Goal: Find specific fact: Find specific fact

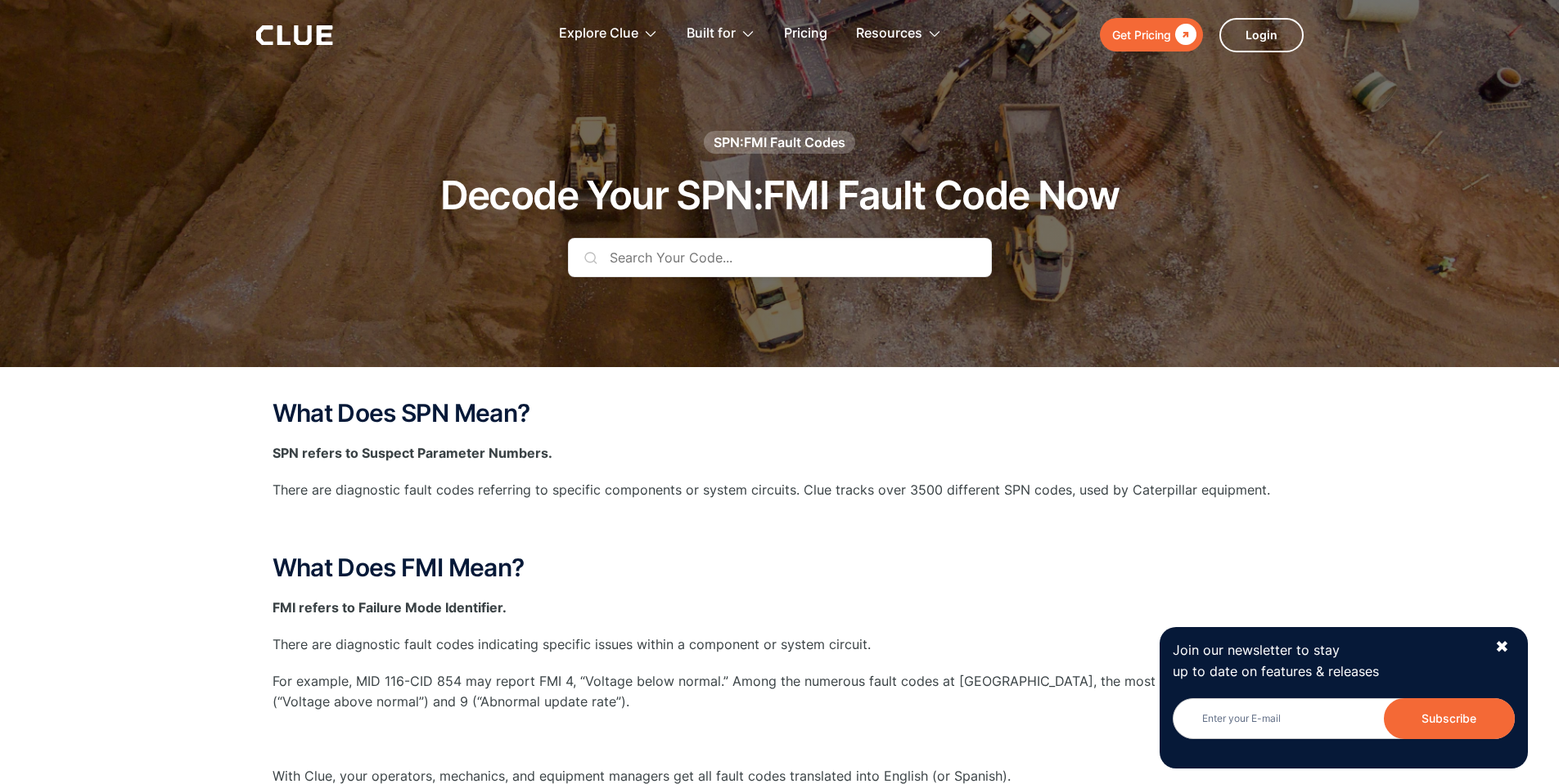
click at [746, 260] on input "text" at bounding box center [780, 258] width 423 height 40
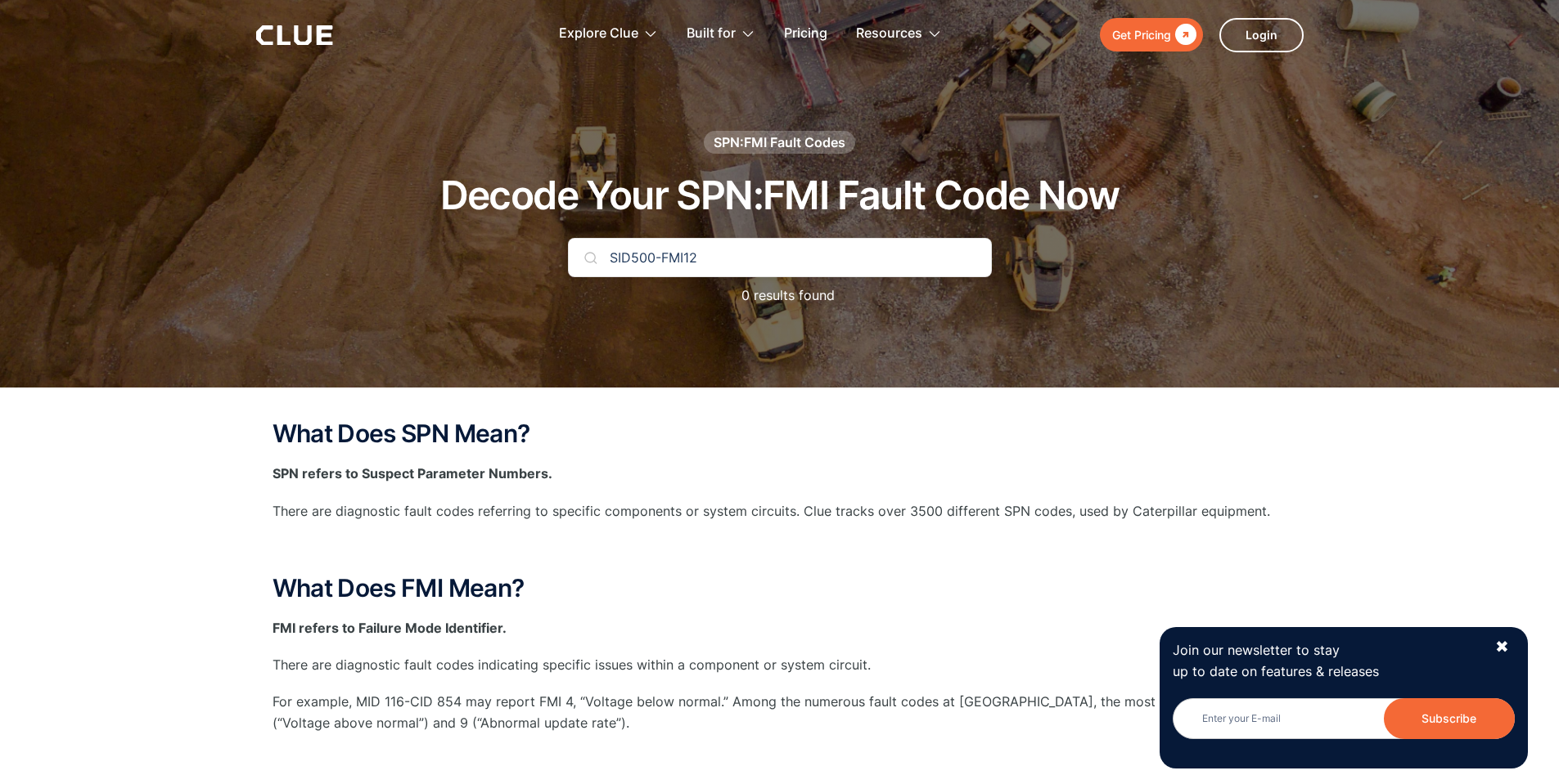
click at [591, 261] on img at bounding box center [590, 257] width 13 height 13
click at [708, 258] on input "SID500-FMI12" at bounding box center [780, 258] width 423 height 40
type input "S"
click at [591, 259] on img at bounding box center [590, 257] width 13 height 13
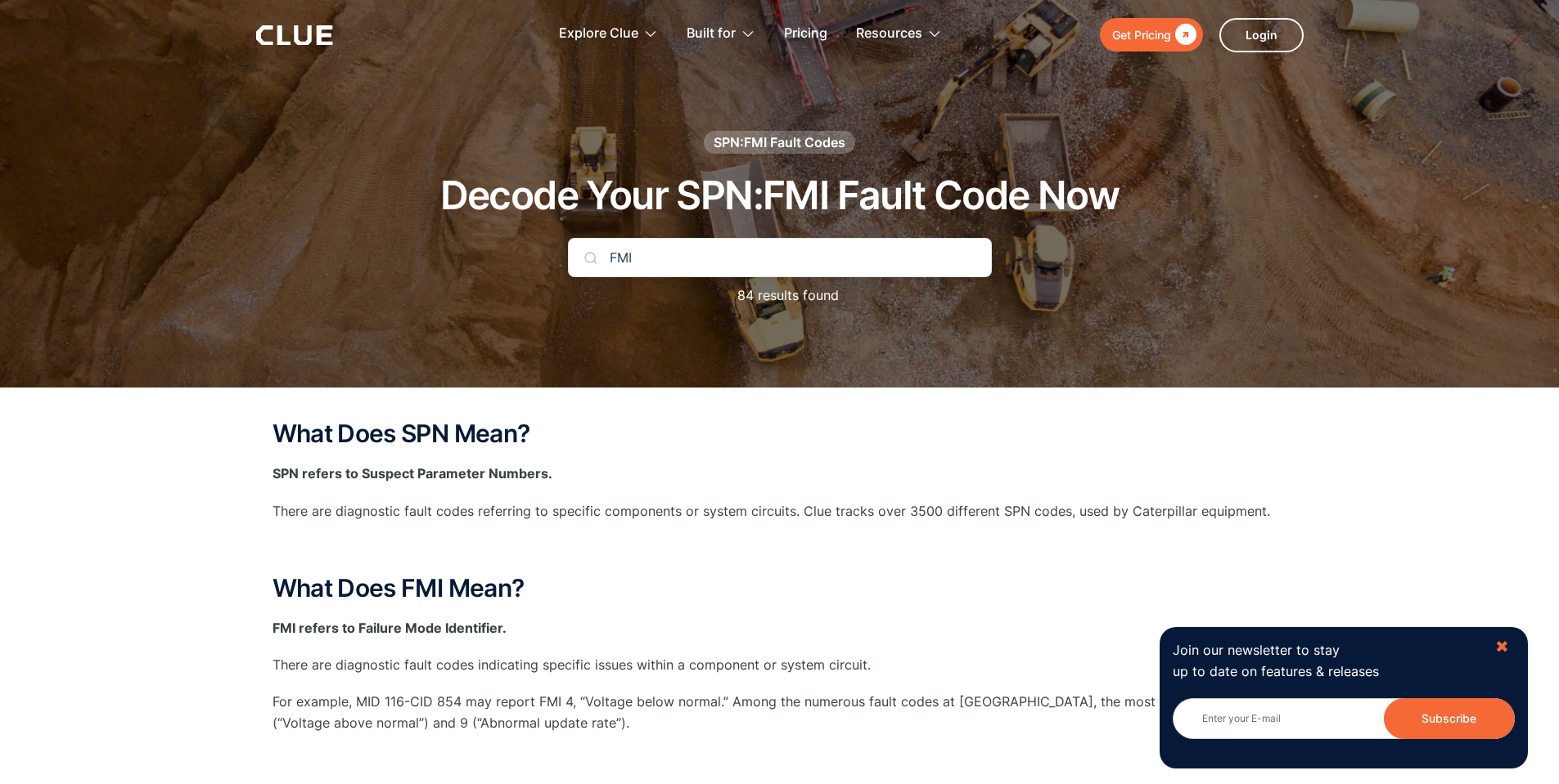
click at [1503, 646] on div "✖" at bounding box center [1501, 647] width 14 height 21
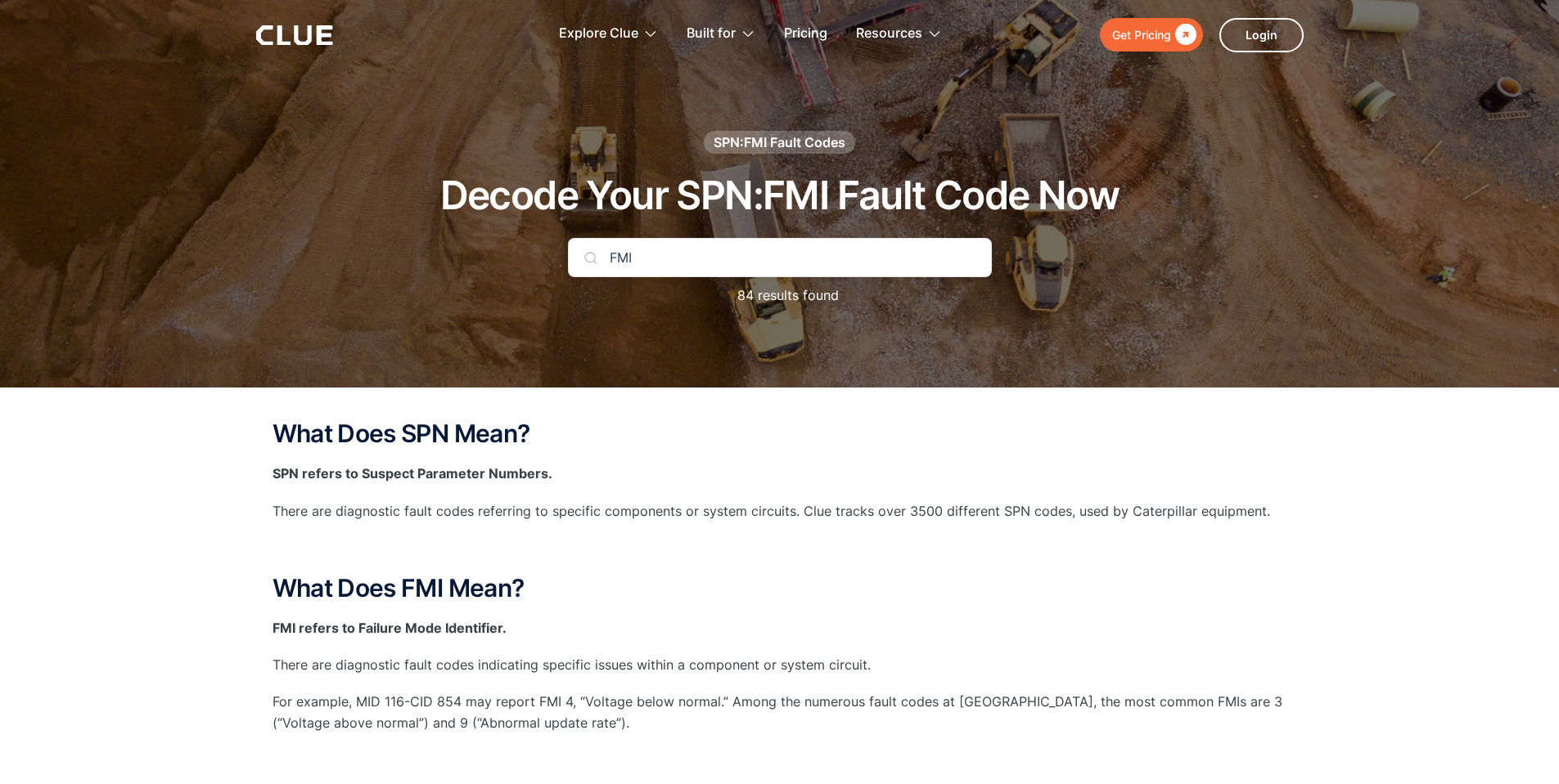
click at [755, 260] on input "FMI" at bounding box center [780, 258] width 423 height 40
type input "FMI"
